Goal: Check status: Check status

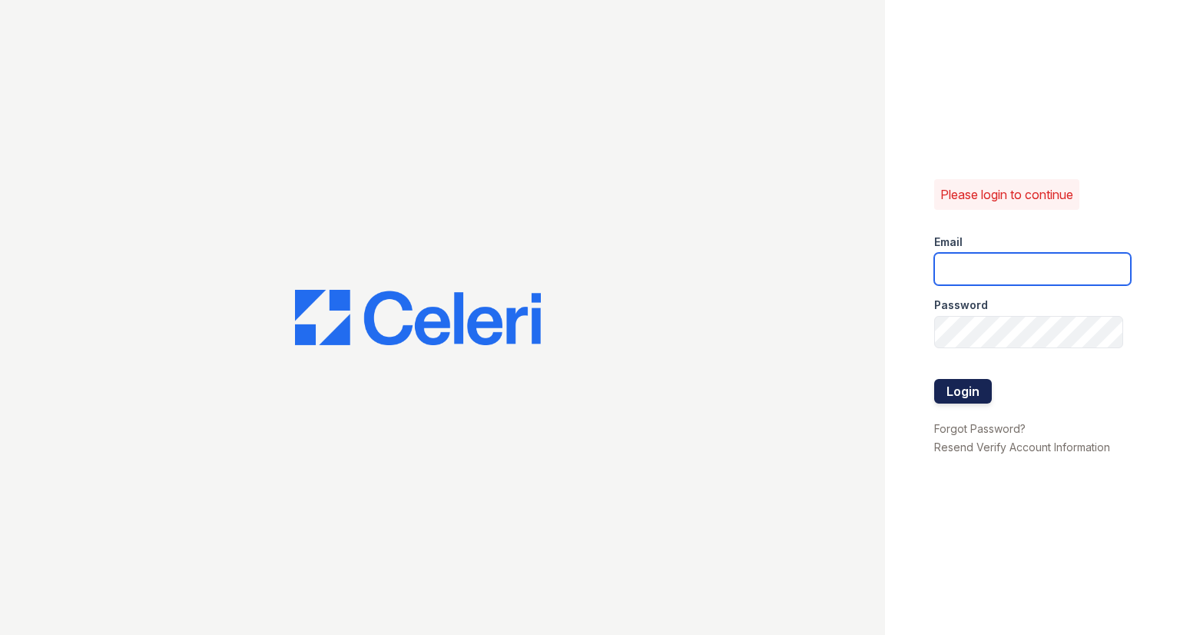
type input "raindance2@cafmanagement.com"
click at [946, 388] on button "Login" at bounding box center [963, 391] width 58 height 25
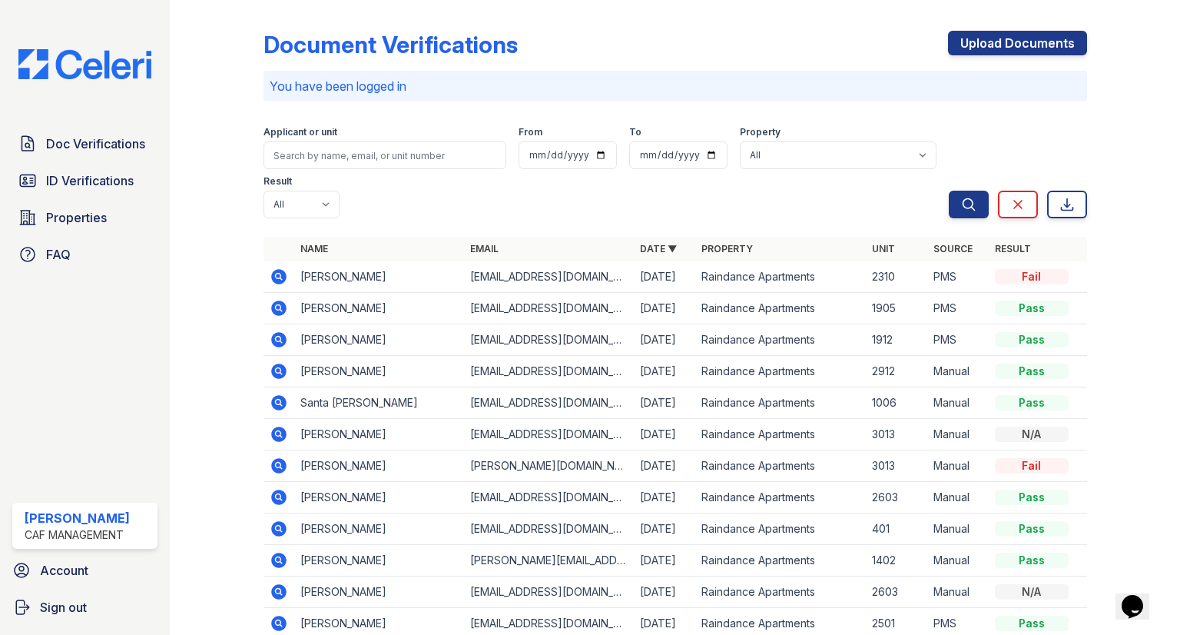
click at [95, 199] on div "Doc Verifications ID Verifications Properties FAQ" at bounding box center [84, 198] width 157 height 141
click at [97, 188] on span "ID Verifications" at bounding box center [90, 180] width 88 height 18
click at [105, 193] on link "ID Verifications" at bounding box center [84, 180] width 145 height 31
click at [118, 182] on span "ID Verifications" at bounding box center [90, 180] width 88 height 18
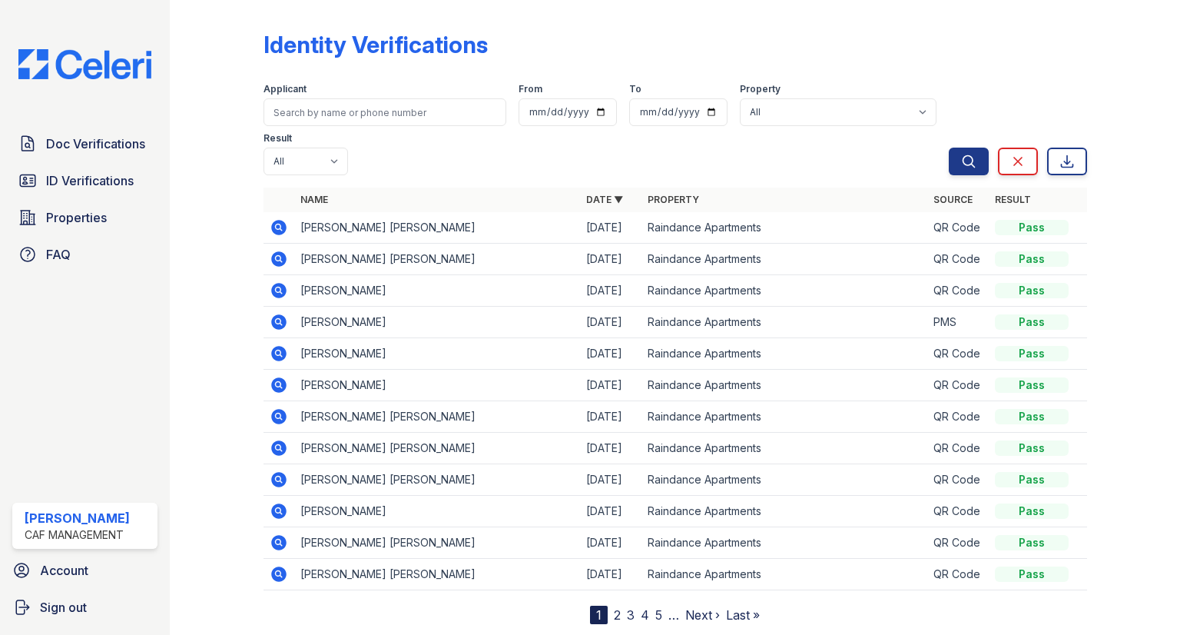
click at [283, 503] on icon at bounding box center [278, 510] width 15 height 15
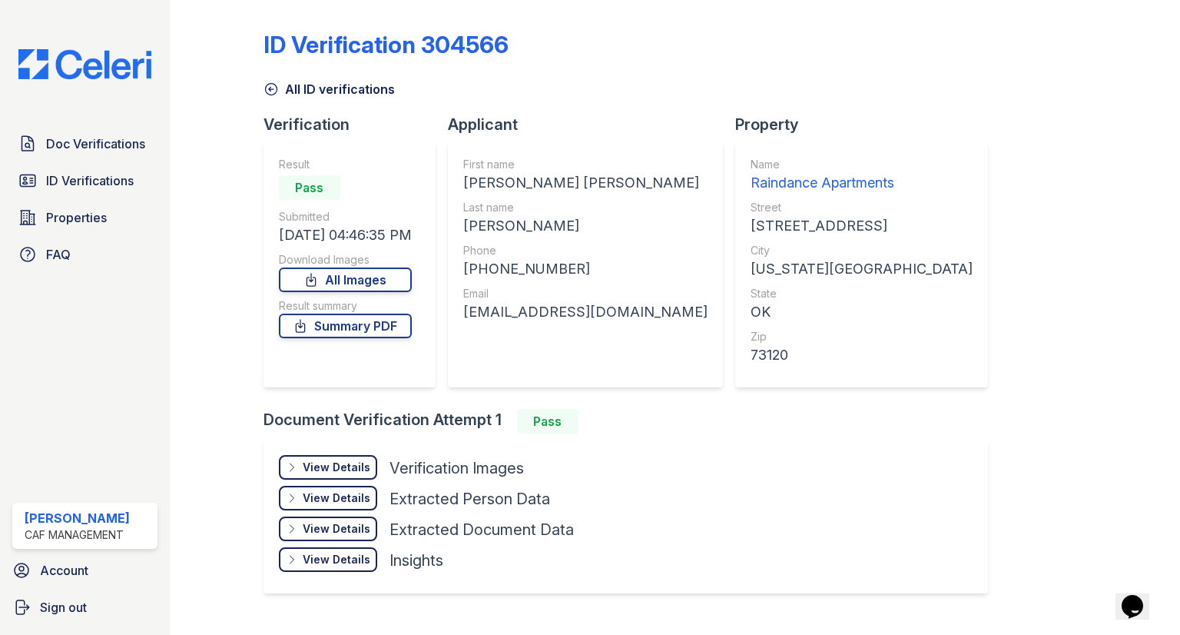
click at [357, 462] on div "View Details" at bounding box center [337, 466] width 68 height 15
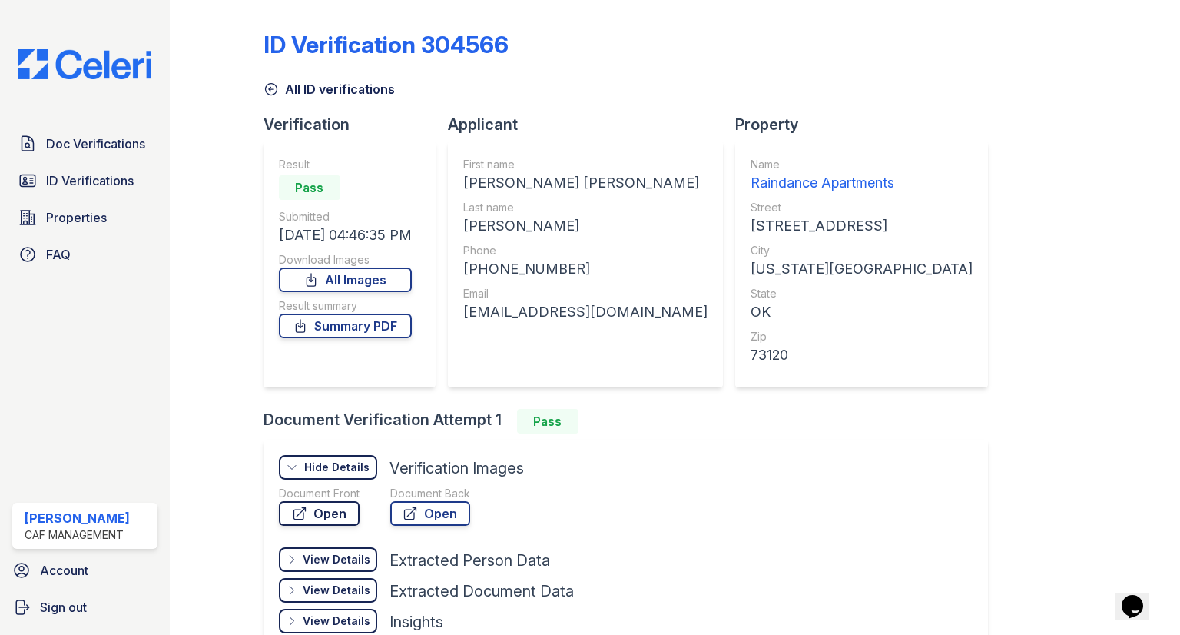
click at [343, 522] on link "Open" at bounding box center [319, 513] width 81 height 25
